Goal: Task Accomplishment & Management: Manage account settings

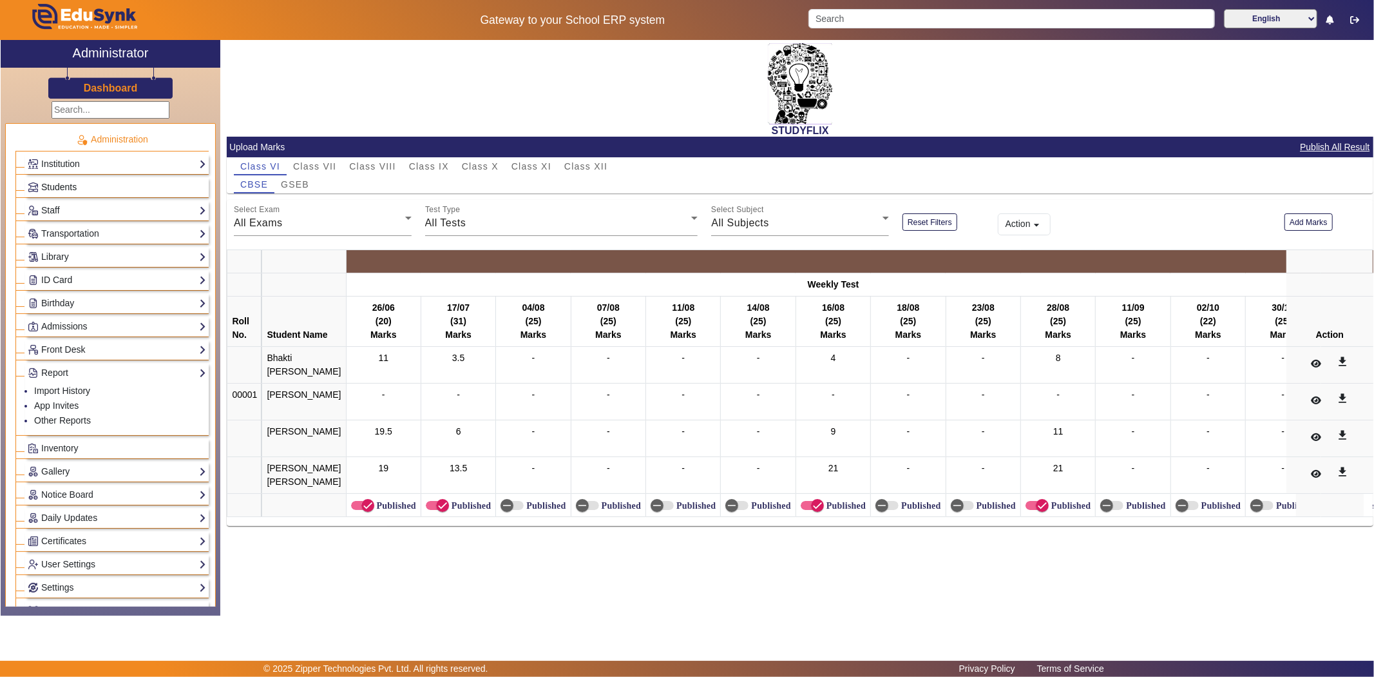
click at [73, 186] on span "Students" at bounding box center [58, 187] width 35 height 10
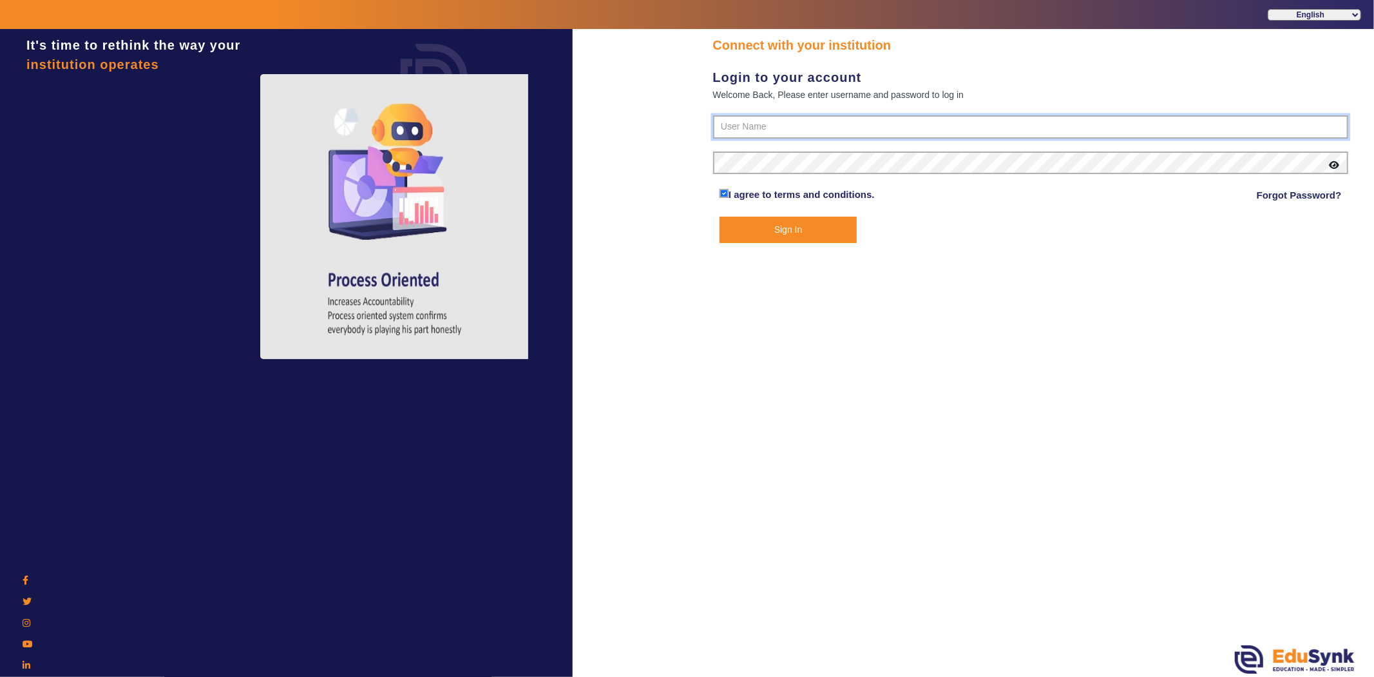
type input "6354922771"
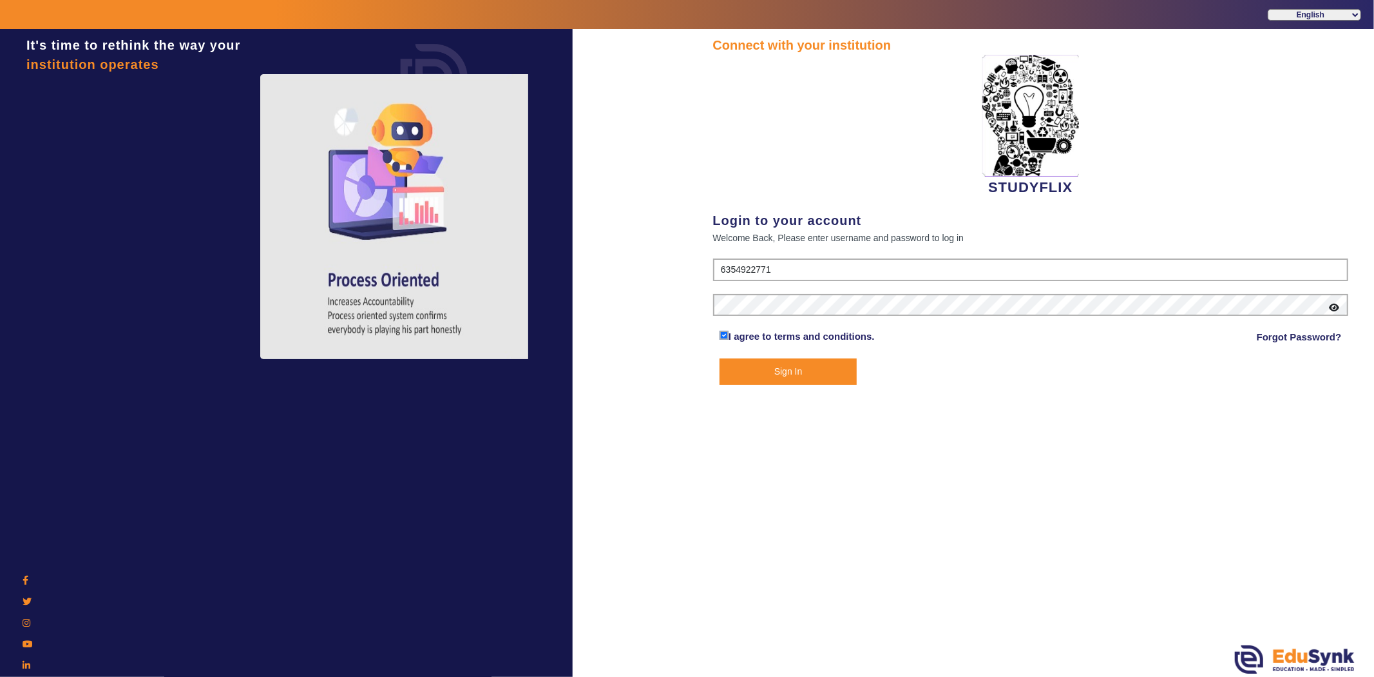
click at [807, 378] on button "Sign In" at bounding box center [788, 371] width 137 height 26
